Goal: Information Seeking & Learning: Learn about a topic

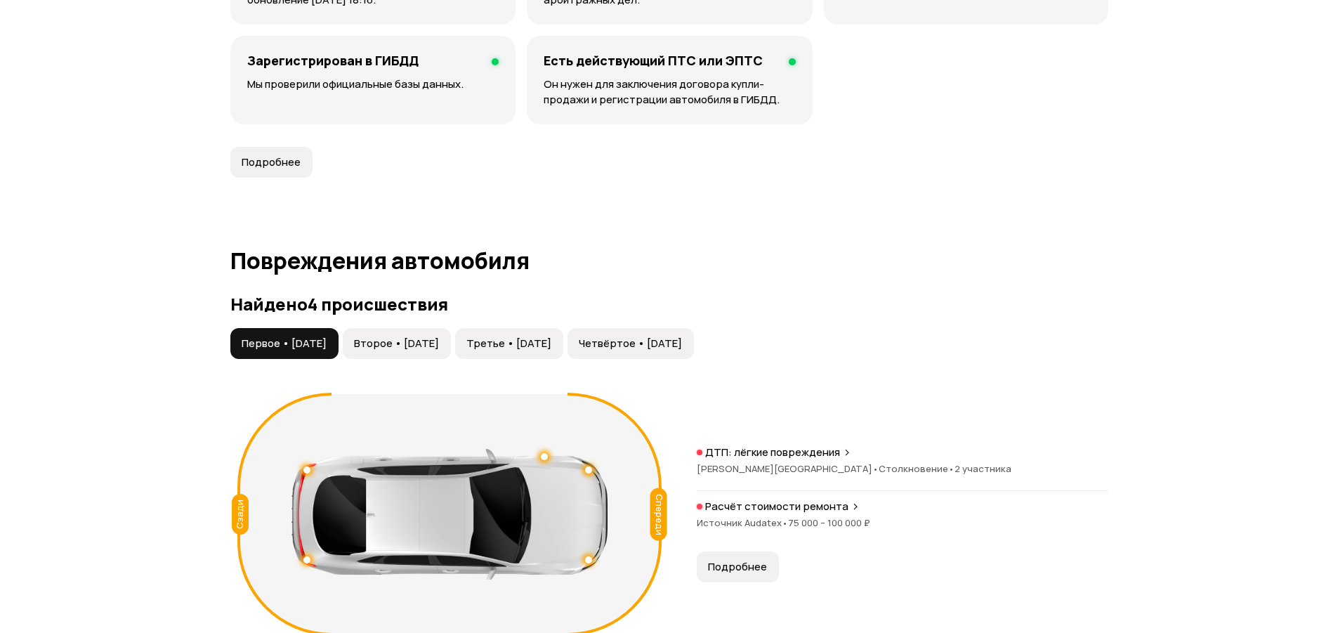
scroll to position [1475, 0]
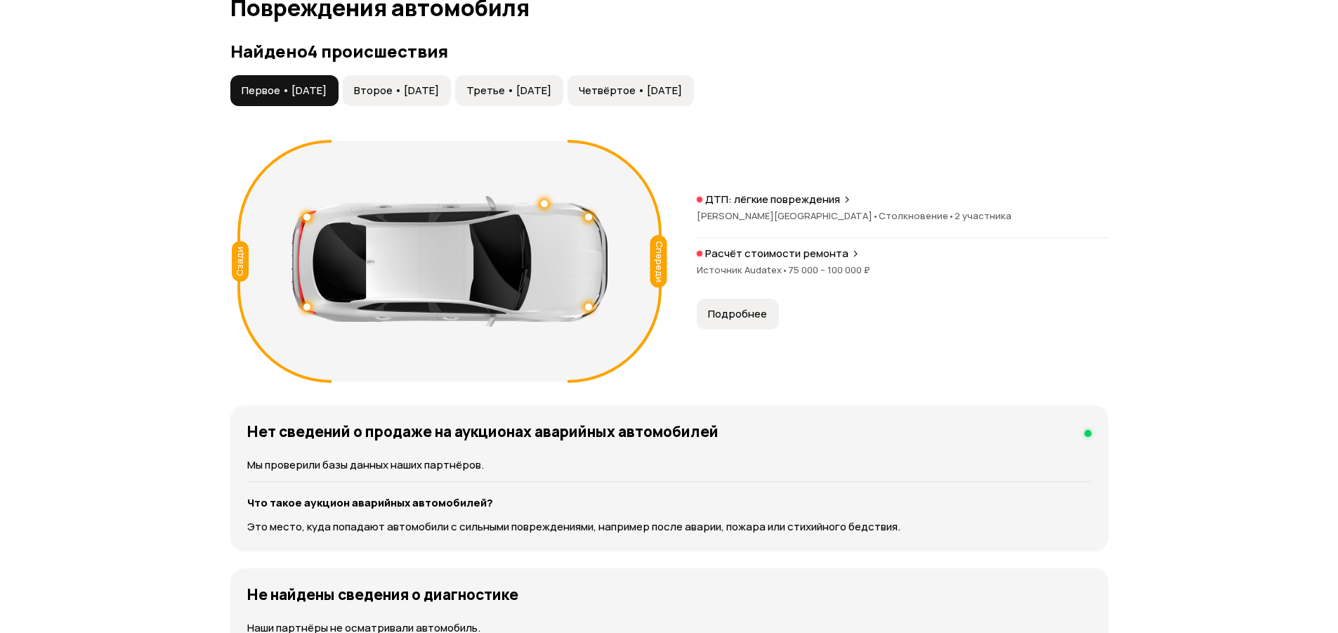
click at [726, 299] on button "Подробнее" at bounding box center [738, 314] width 82 height 31
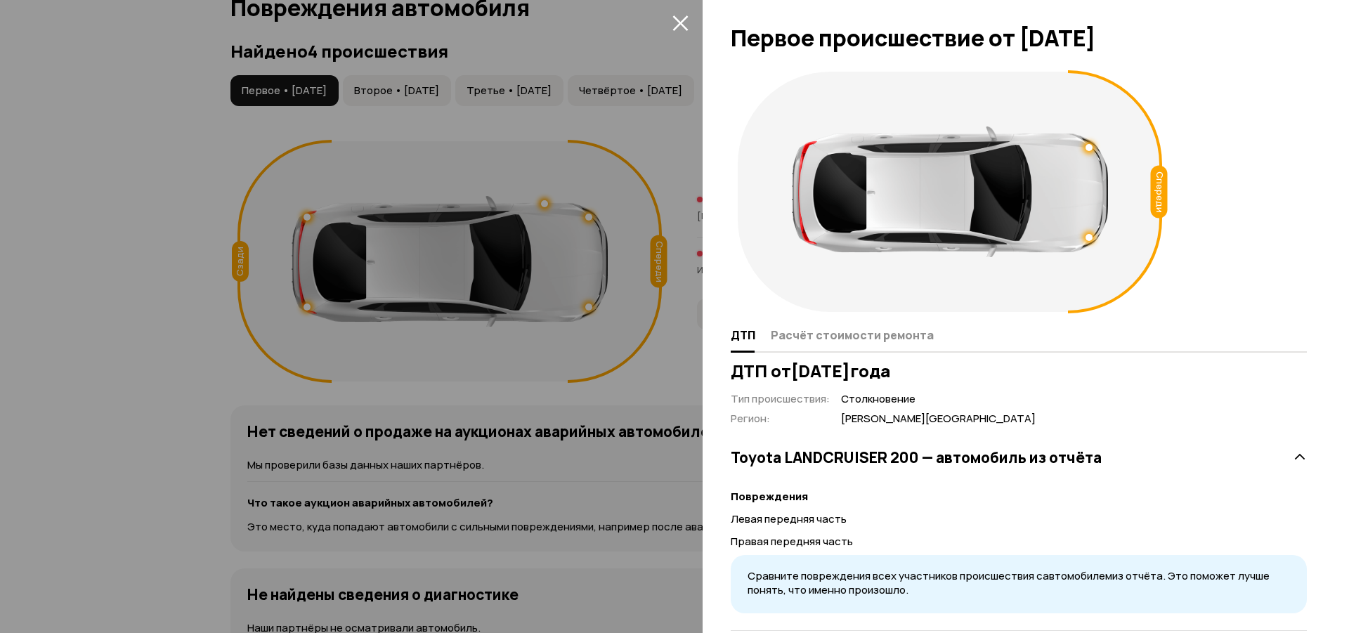
click at [676, 22] on icon "закрыть" at bounding box center [680, 23] width 16 height 16
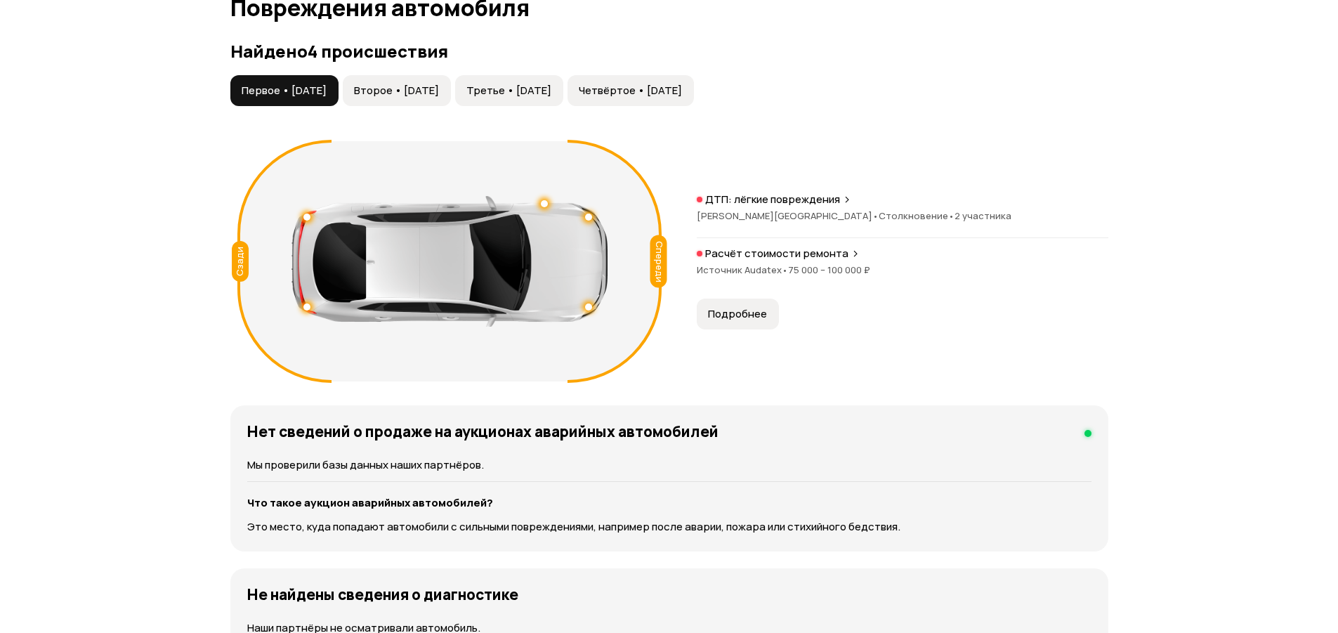
click at [407, 84] on span "Второе • [DATE]" at bounding box center [396, 91] width 85 height 14
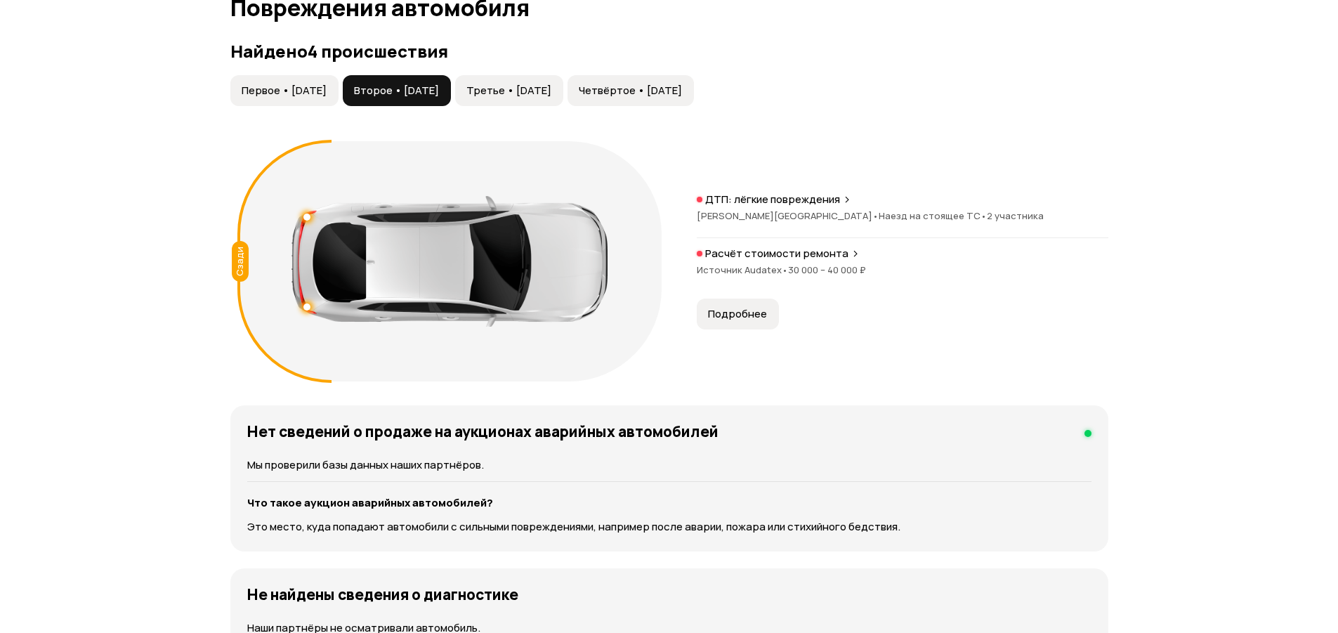
click at [549, 84] on span "Третье • [DATE]" at bounding box center [508, 91] width 85 height 14
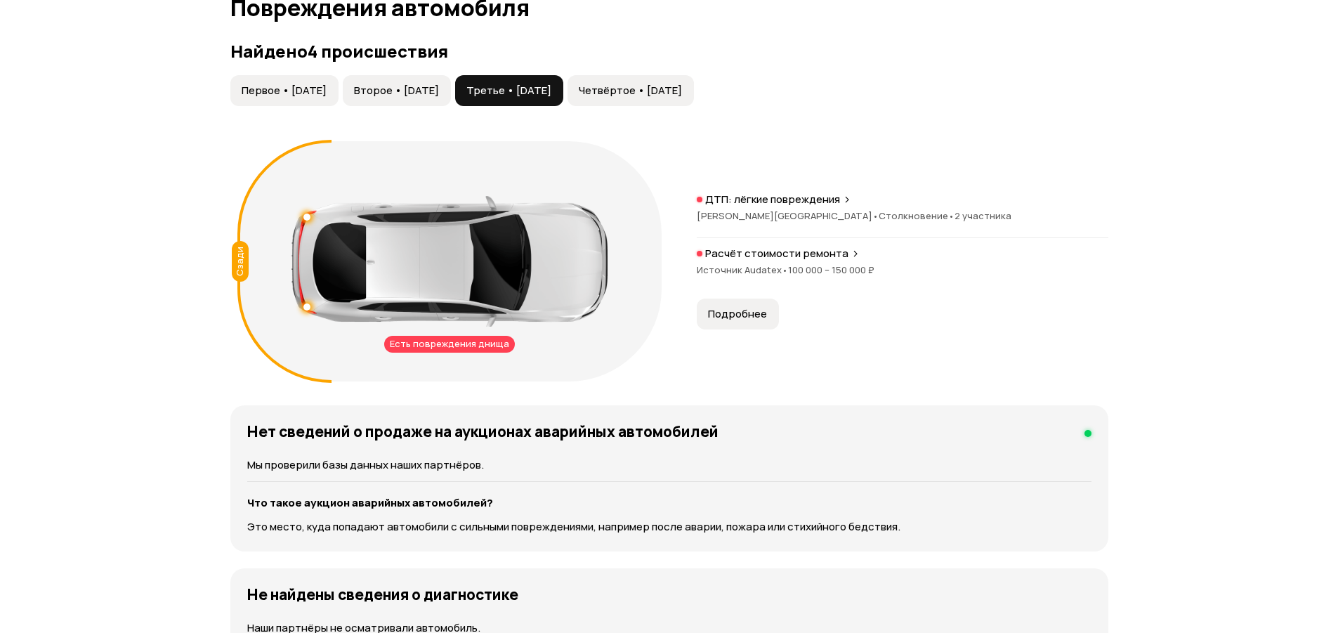
click at [682, 84] on span "Четвёртое • [DATE]" at bounding box center [630, 91] width 103 height 14
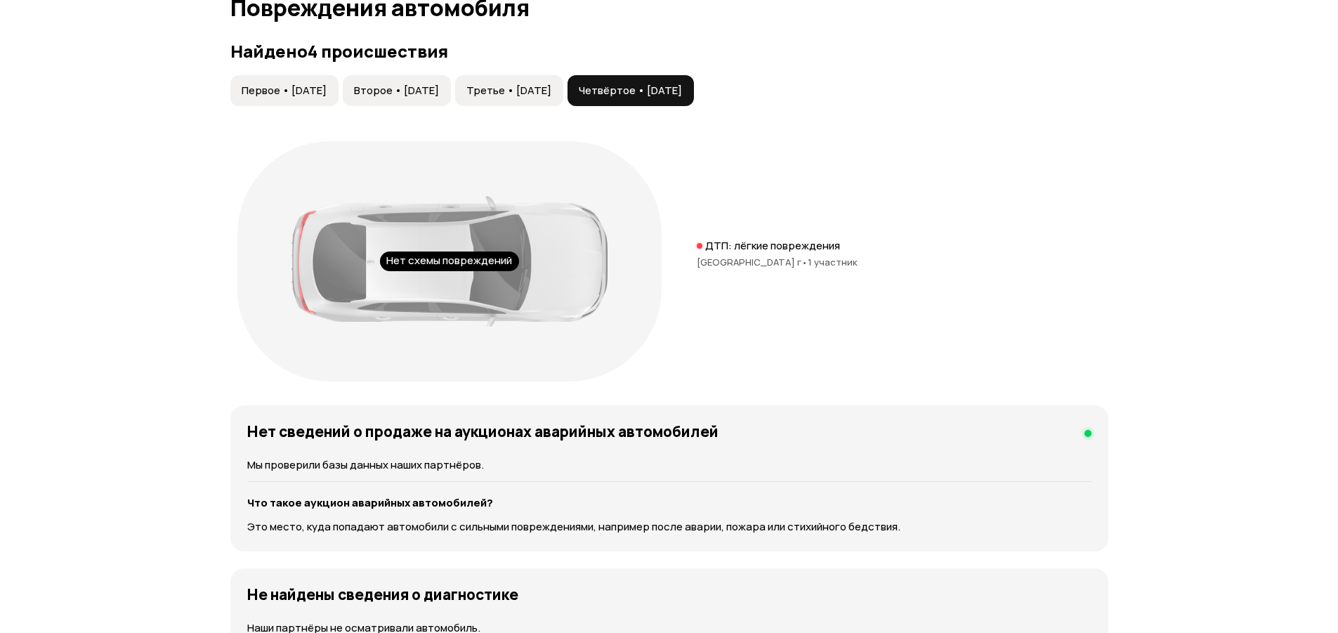
click at [551, 84] on span "Третье • [DATE]" at bounding box center [508, 91] width 85 height 14
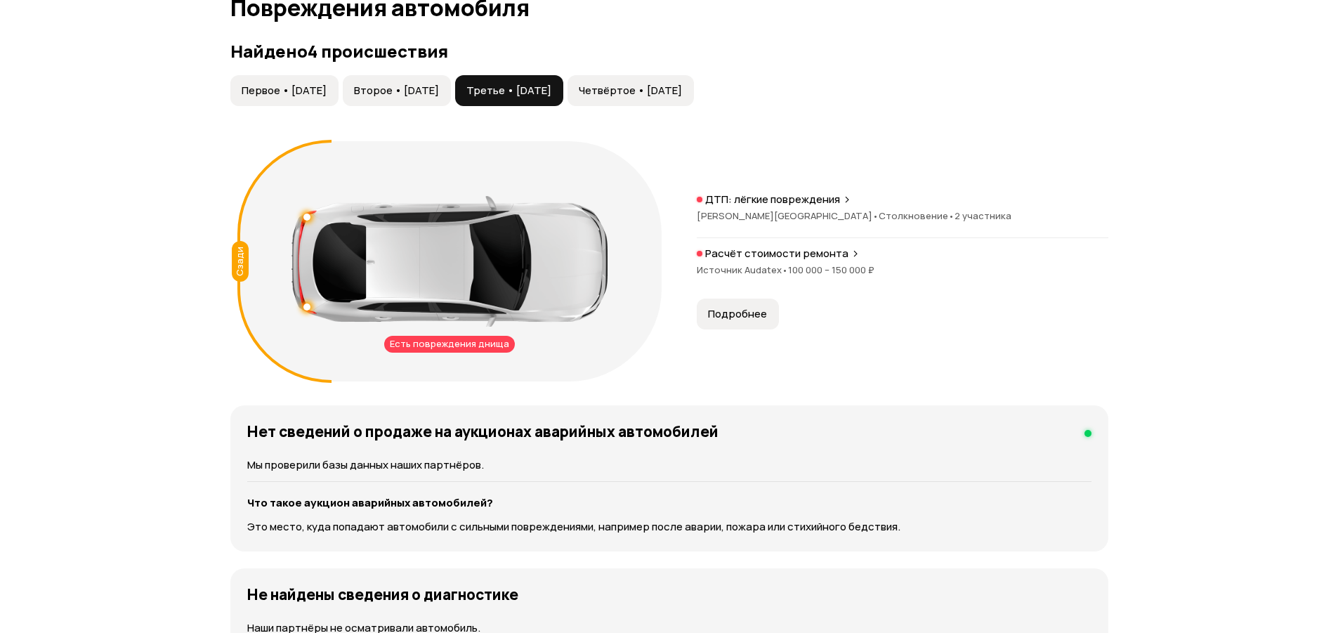
click at [439, 84] on span "Второе • [DATE]" at bounding box center [396, 91] width 85 height 14
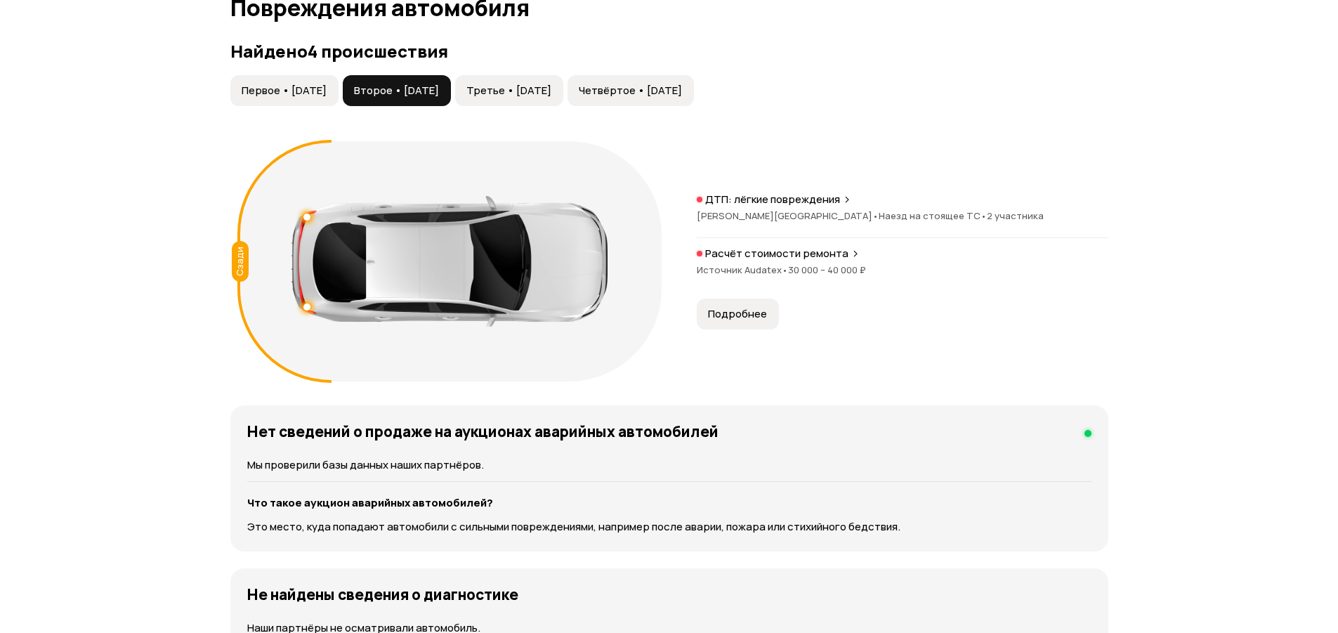
click at [675, 84] on span "Четвёртое • [DATE]" at bounding box center [630, 91] width 103 height 14
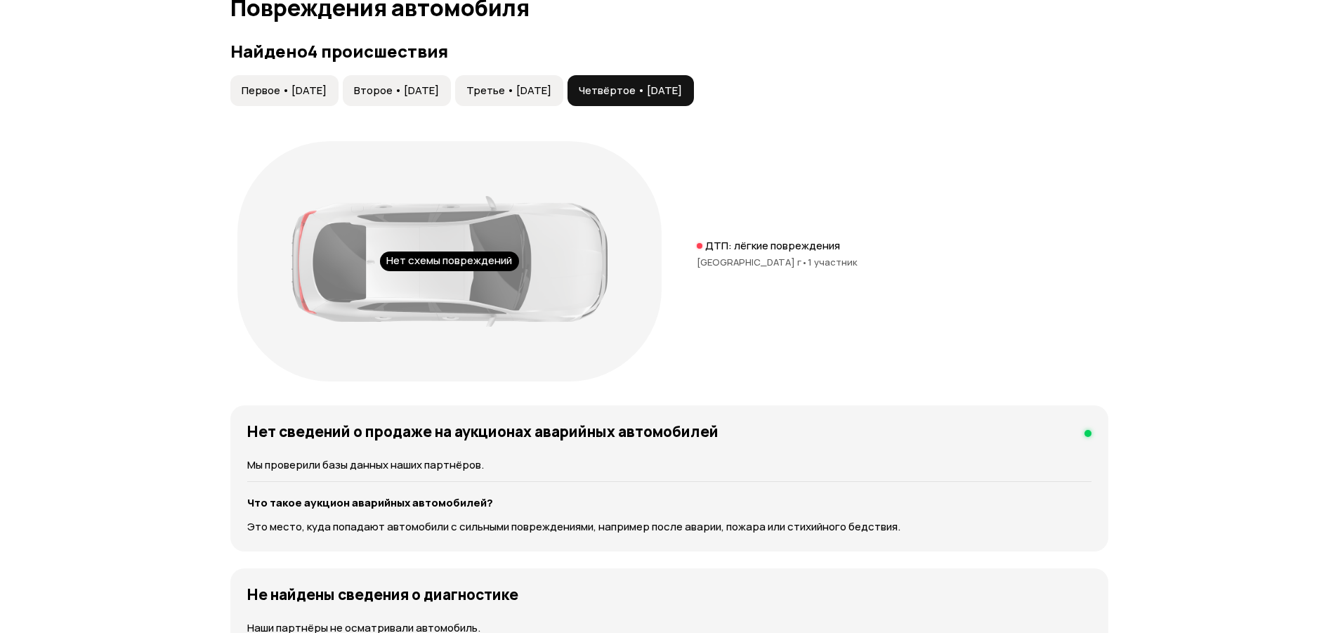
click at [311, 84] on span "Первое • [DATE]" at bounding box center [284, 91] width 85 height 14
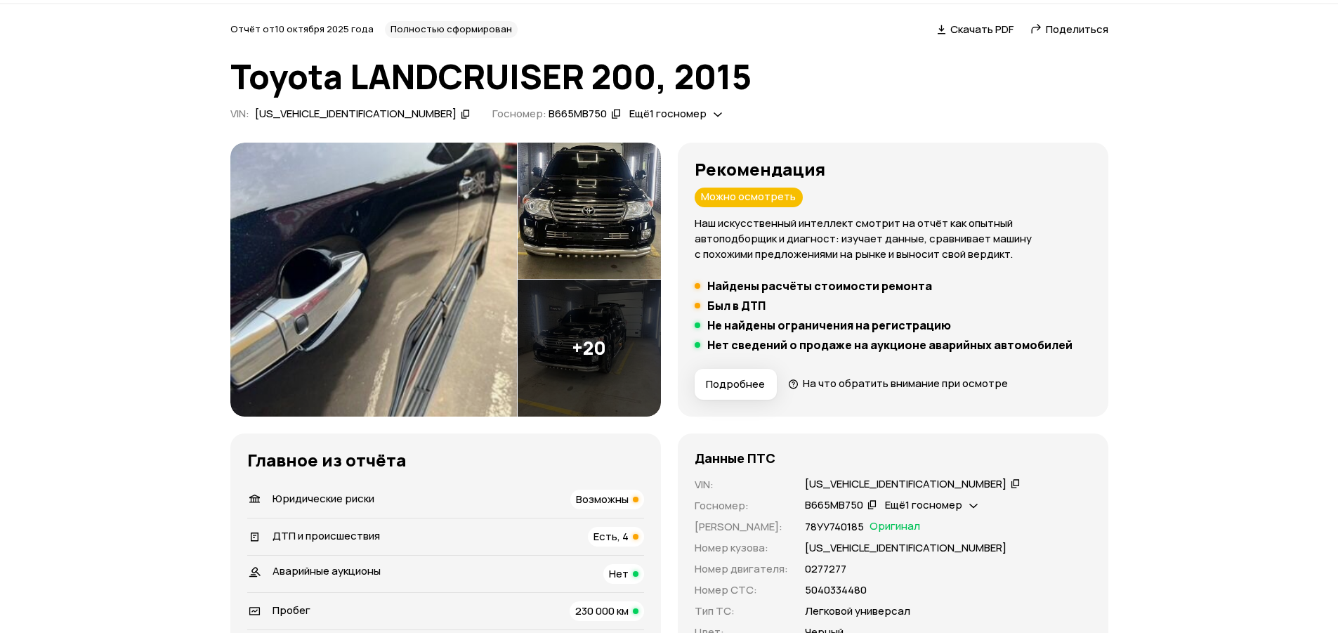
scroll to position [70, 0]
